Goal: Find specific page/section: Find specific page/section

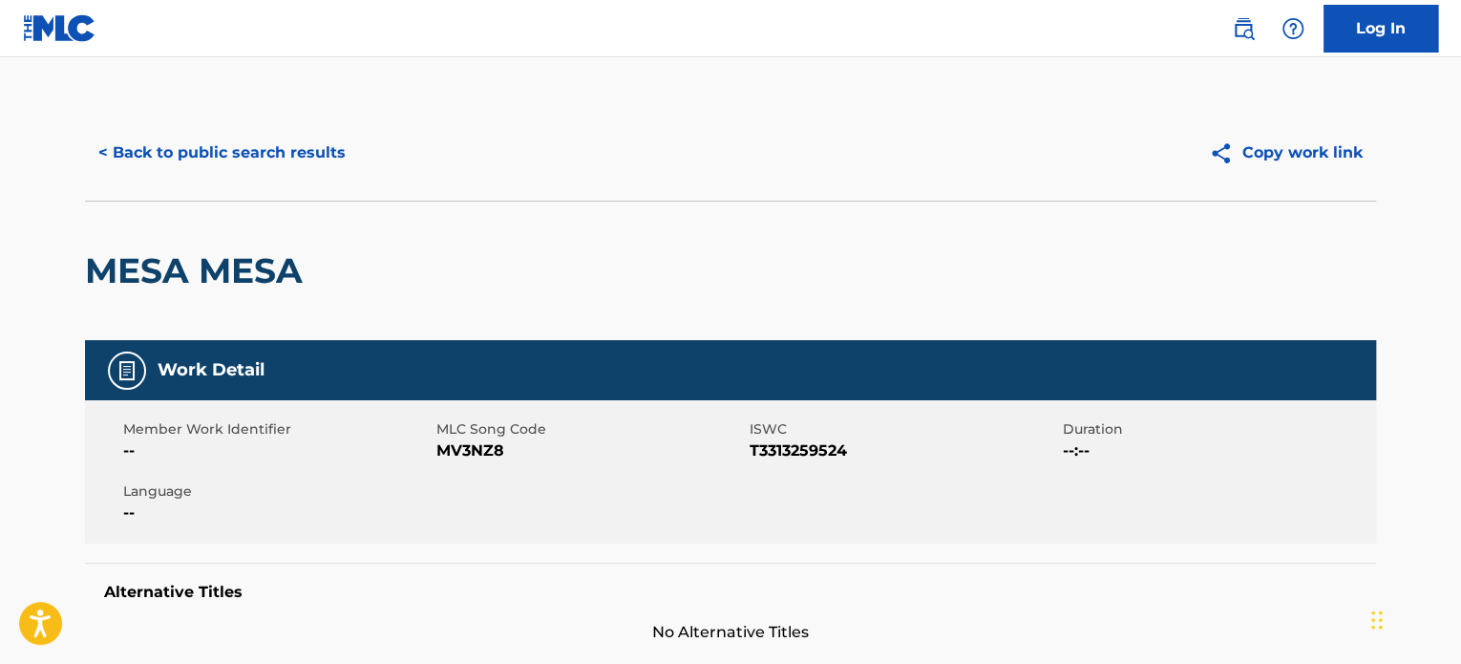
click at [255, 155] on button "< Back to public search results" at bounding box center [222, 153] width 274 height 48
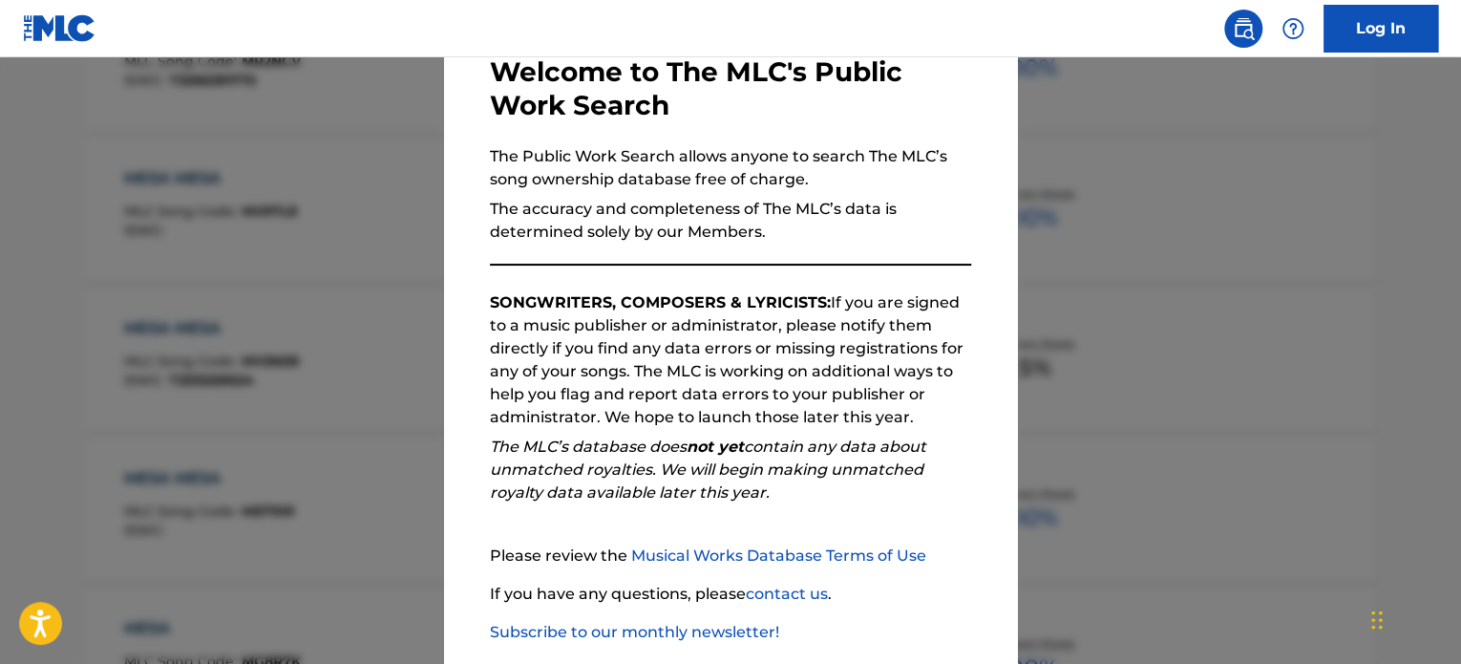
scroll to position [210, 0]
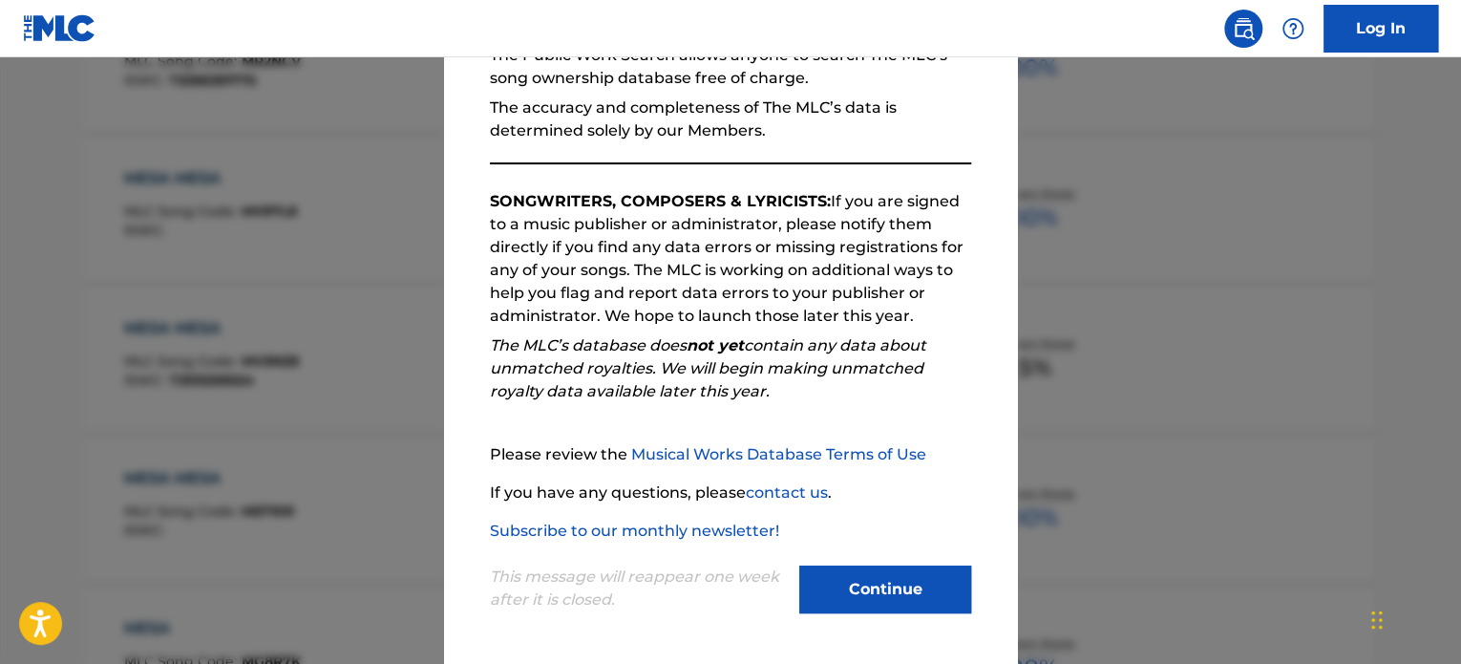
click at [875, 586] on button "Continue" at bounding box center [885, 589] width 172 height 48
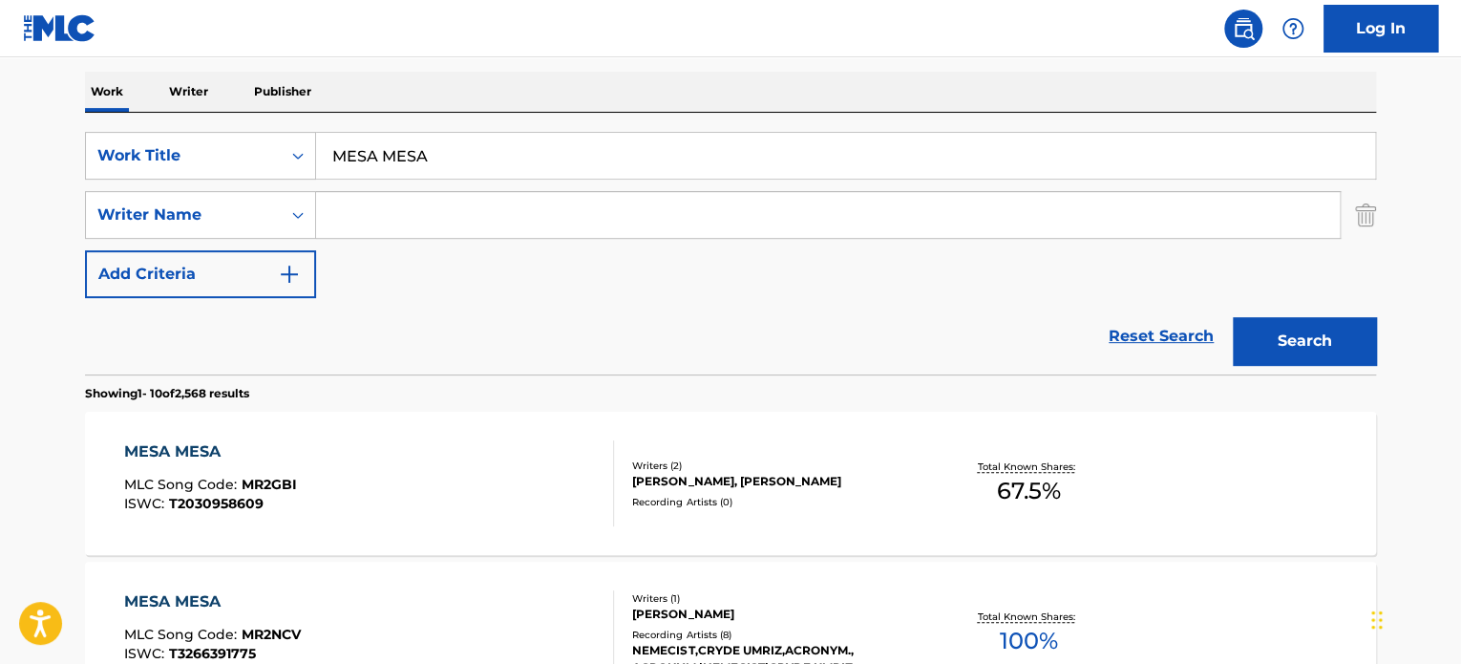
scroll to position [0, 0]
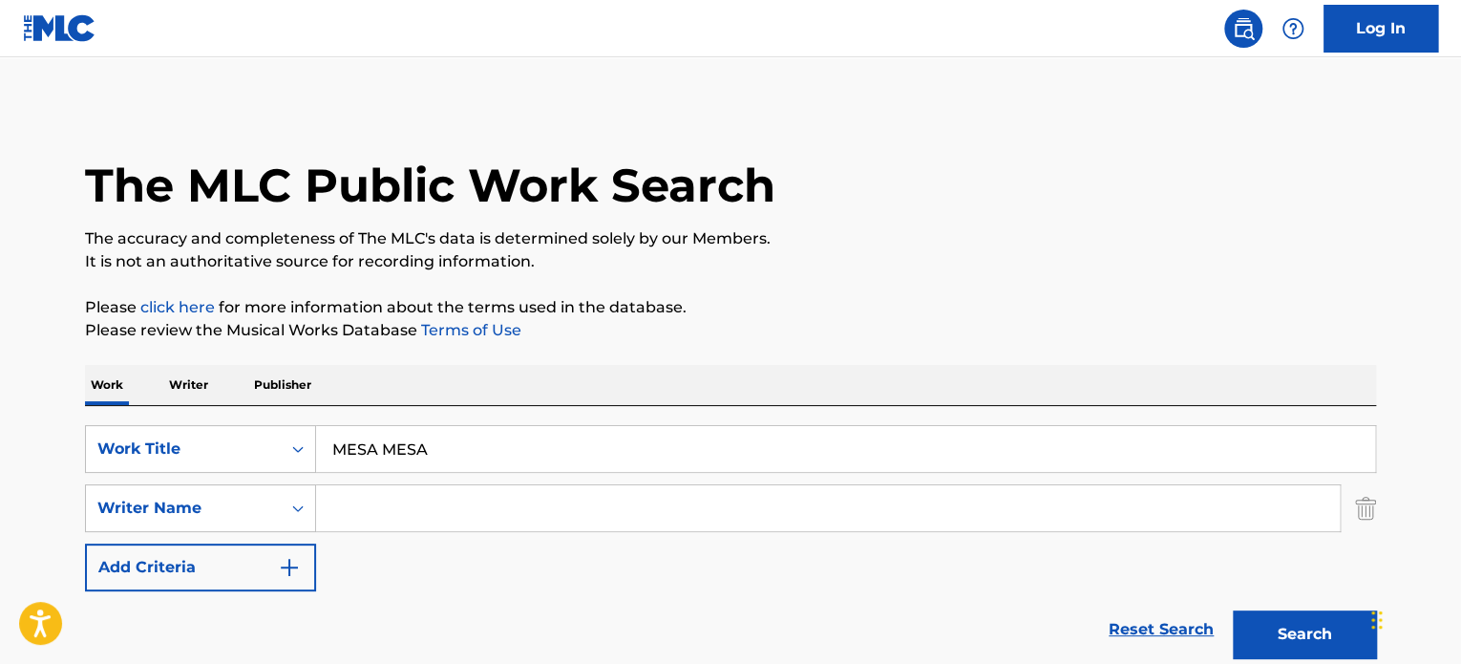
drag, startPoint x: 533, startPoint y: 445, endPoint x: 93, endPoint y: 381, distance: 444.9
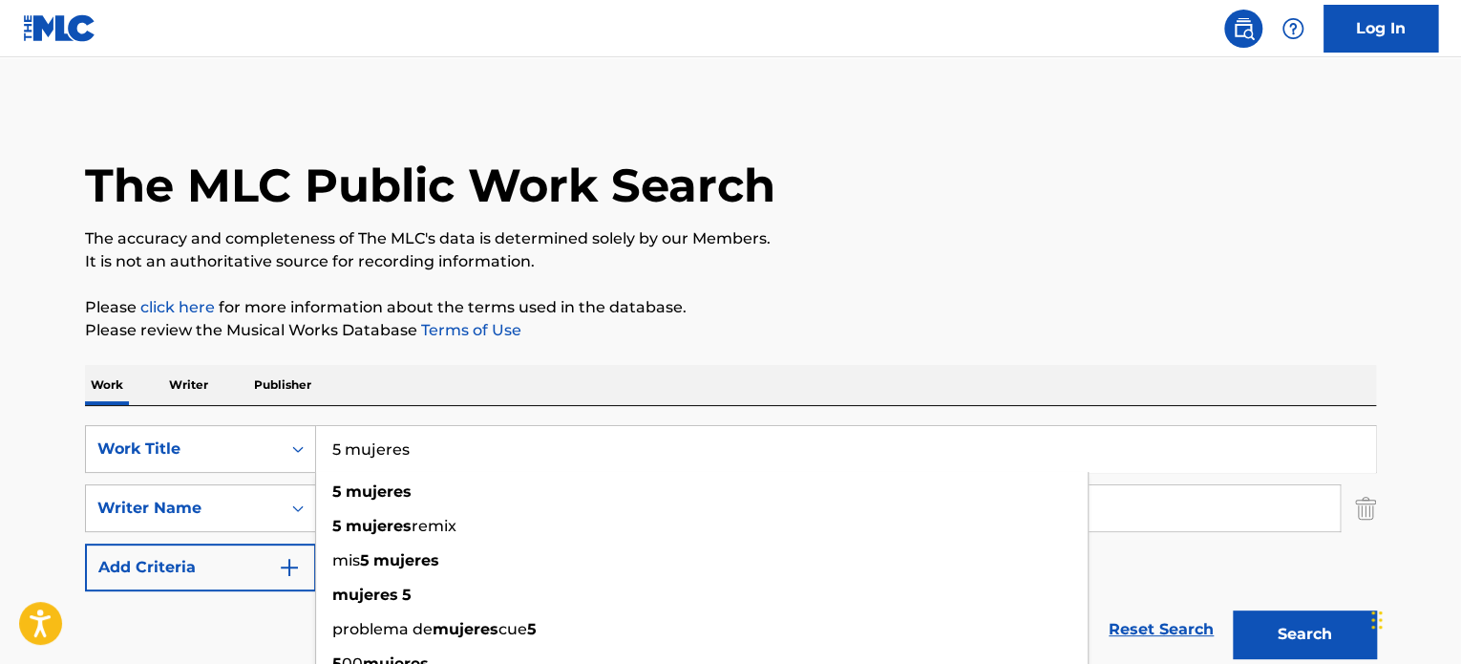
type input "5 mujeres"
click at [1233, 610] on button "Search" at bounding box center [1304, 634] width 143 height 48
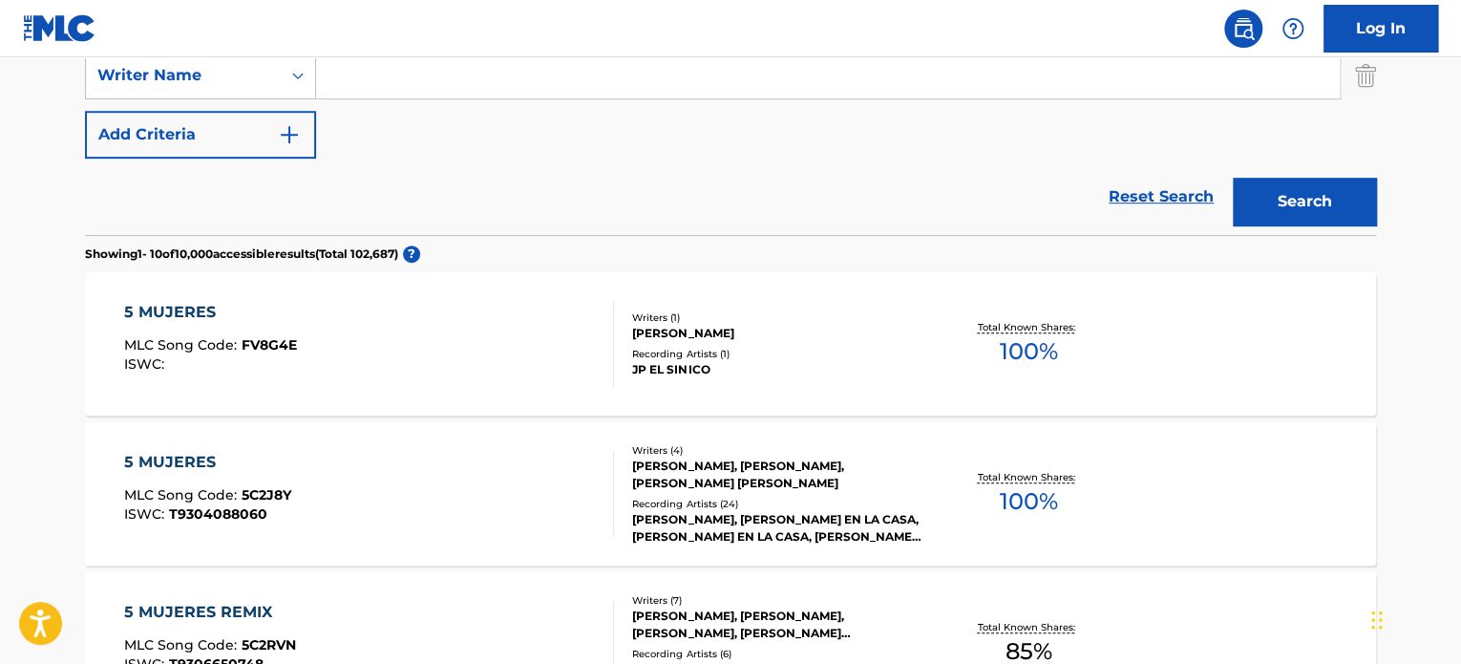
scroll to position [478, 0]
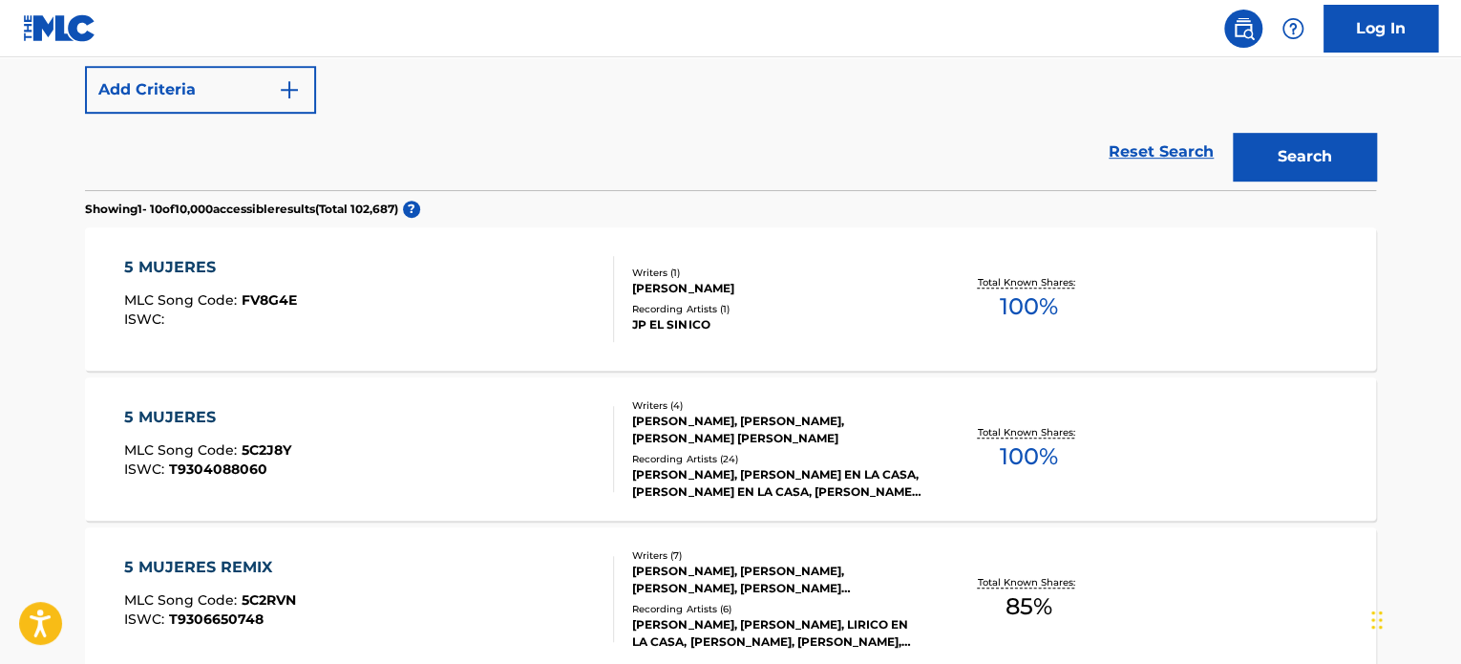
click at [759, 459] on div "Recording Artists ( 24 )" at bounding box center [776, 459] width 288 height 14
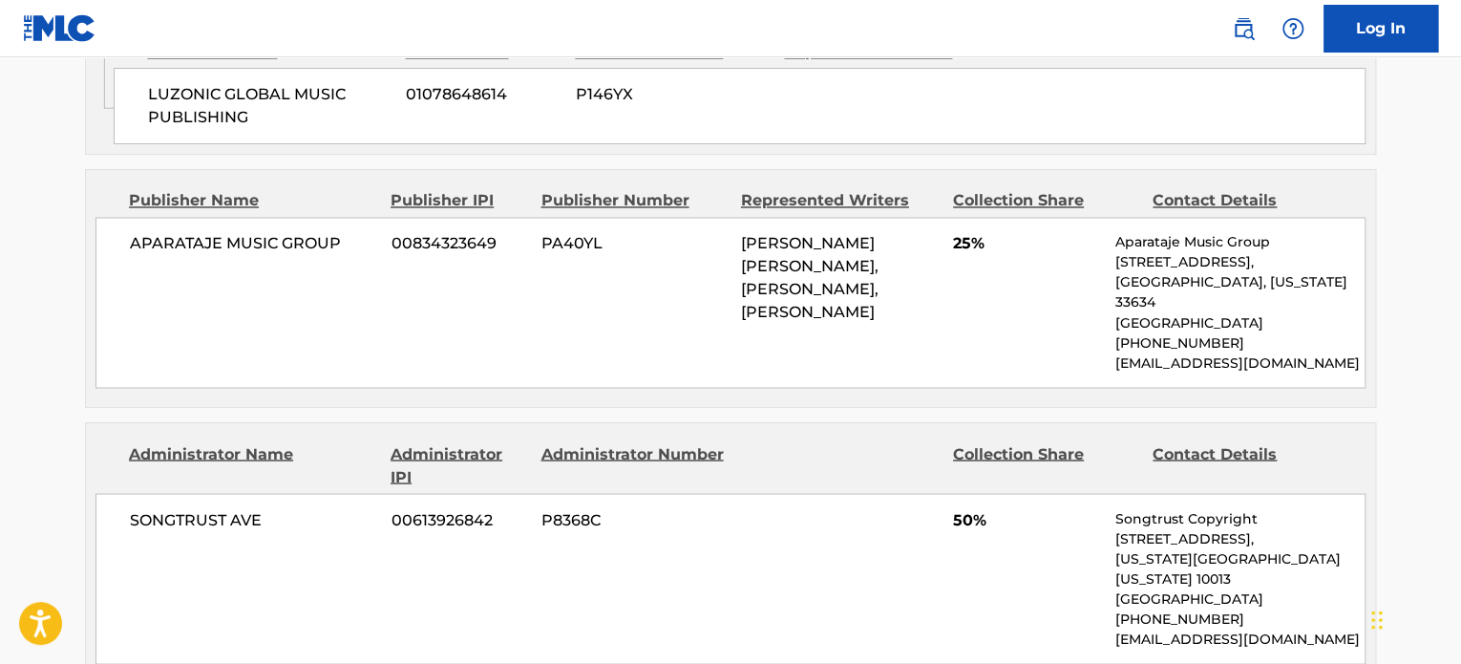
scroll to position [1624, 0]
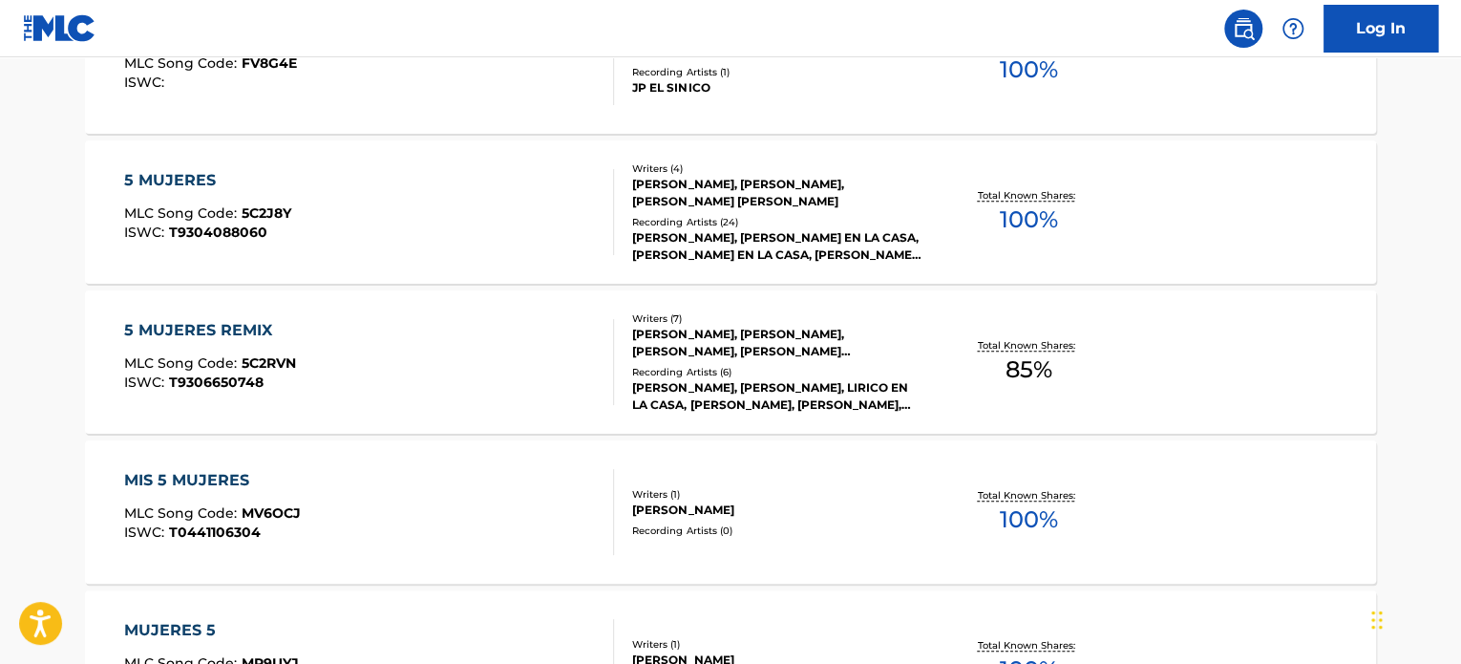
scroll to position [681, 0]
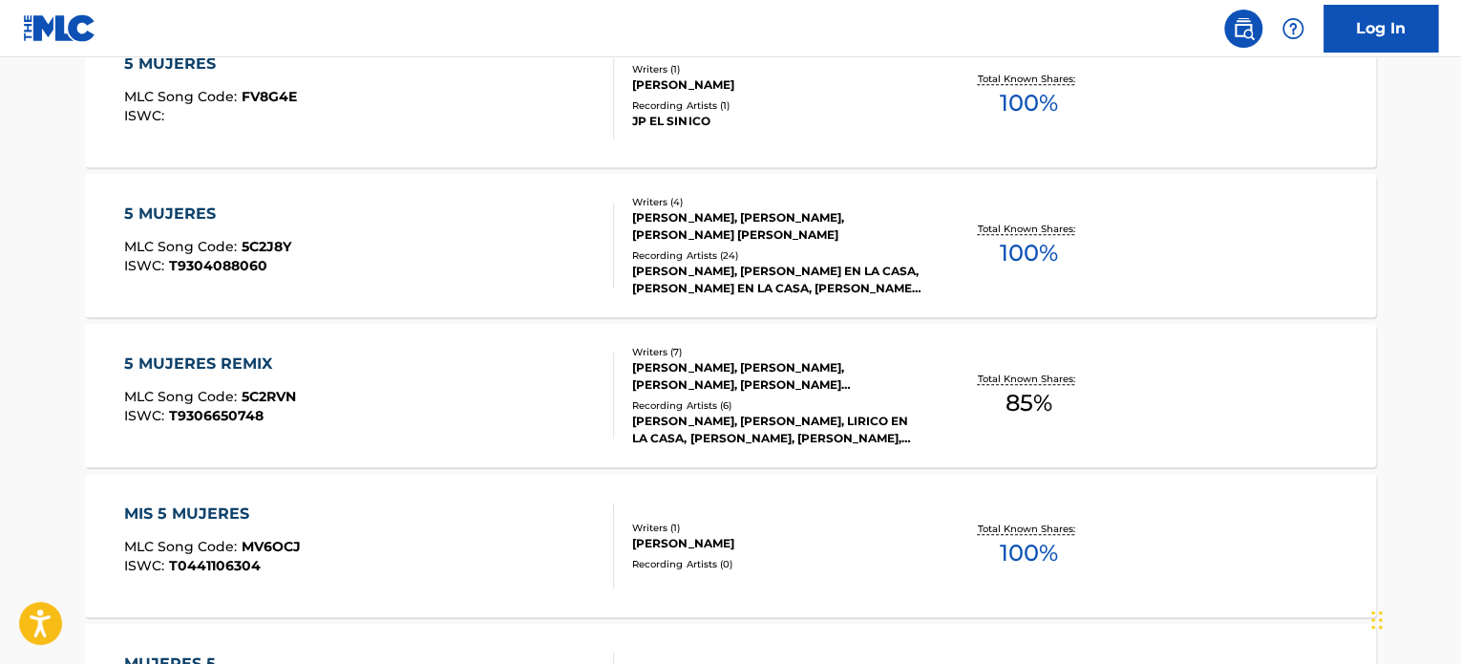
click at [708, 263] on div "[PERSON_NAME], [PERSON_NAME] EN LA CASA, [PERSON_NAME] EN LA CASA, [PERSON_NAME…" at bounding box center [776, 280] width 288 height 34
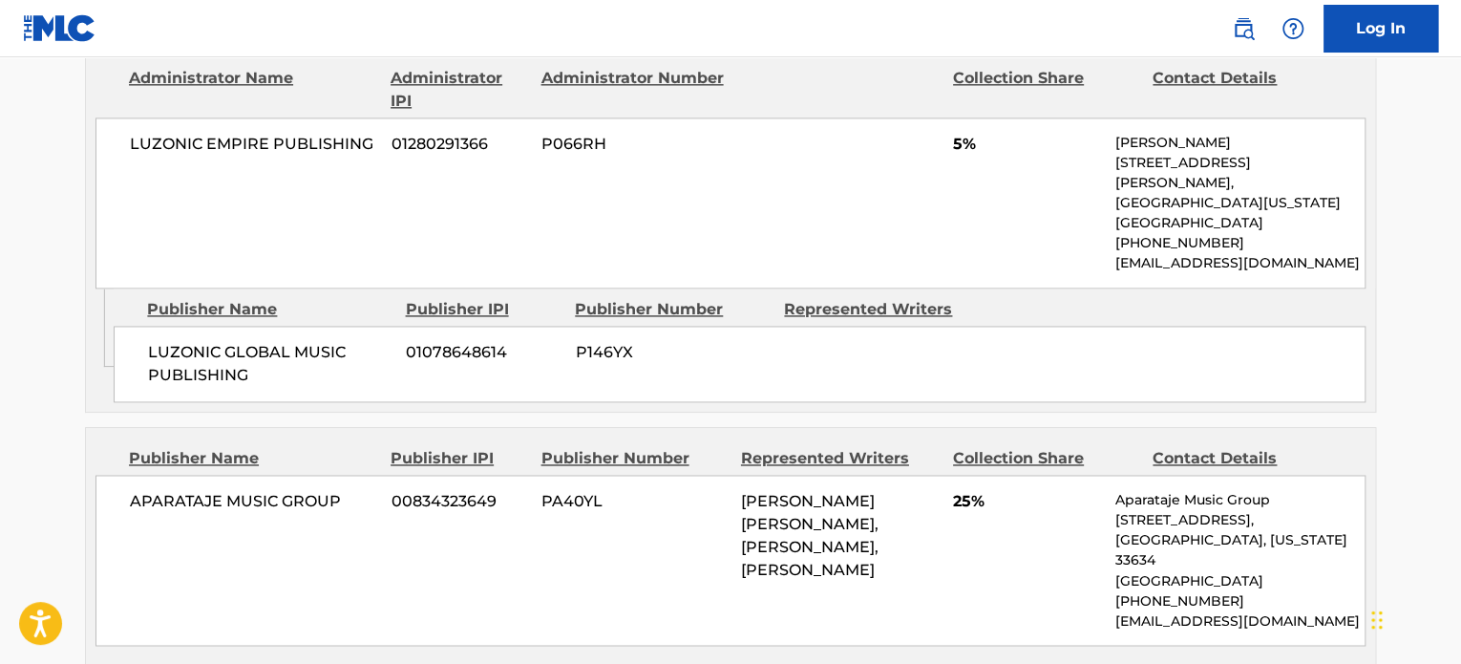
scroll to position [1433, 0]
